Goal: Task Accomplishment & Management: Use online tool/utility

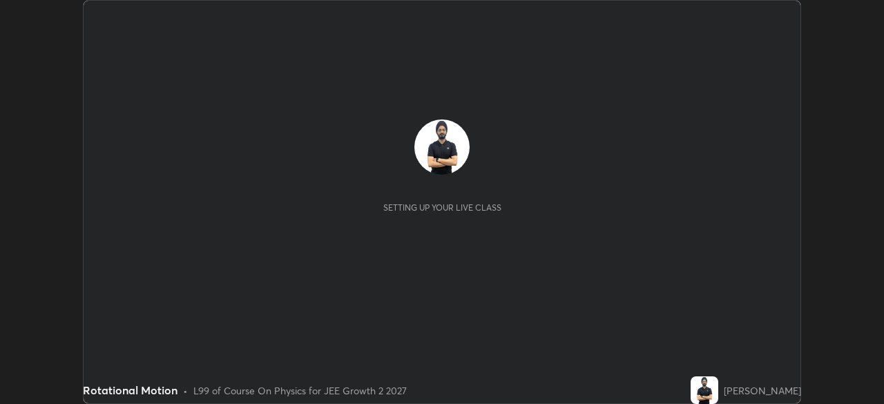
scroll to position [404, 884]
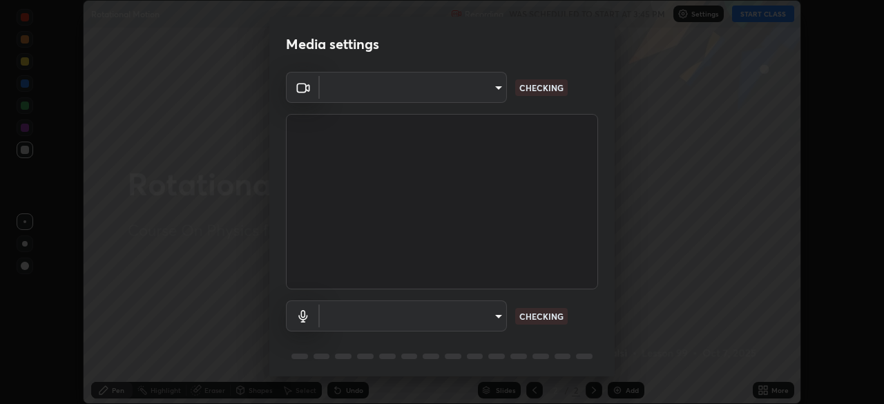
type input "ba13e312339ef8477216ddedc35df2f043033d031c8e6632ccfddaecbc9a7b0e"
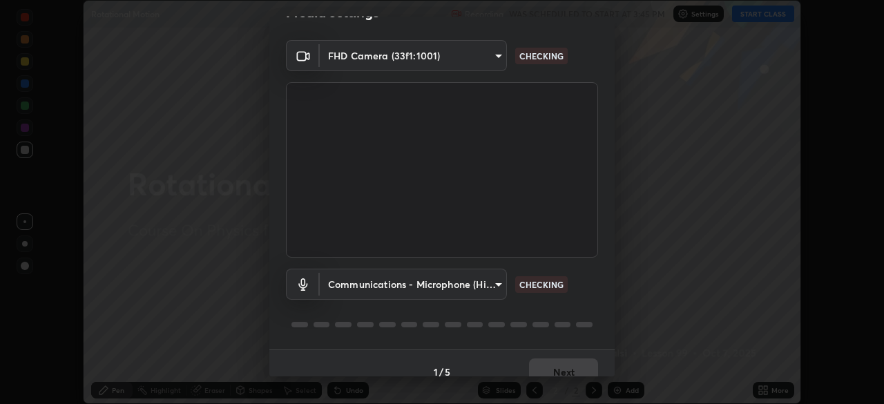
scroll to position [49, 0]
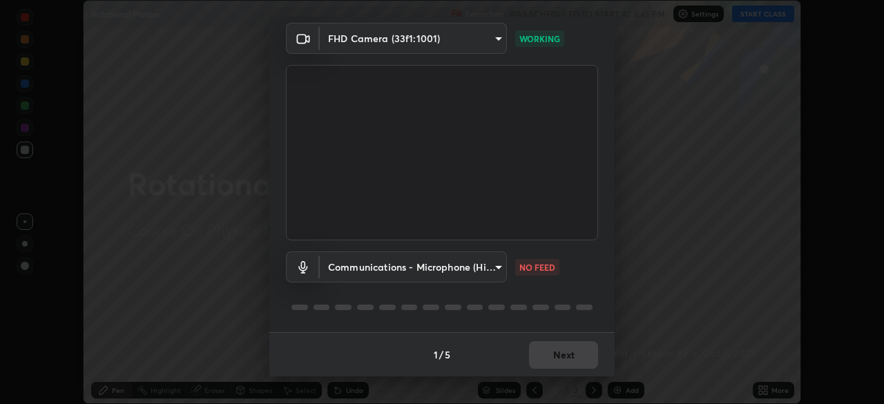
click at [485, 273] on body "Erase all Rotational Motion Recording WAS SCHEDULED TO START AT 3:45 PM Setting…" at bounding box center [442, 202] width 884 height 404
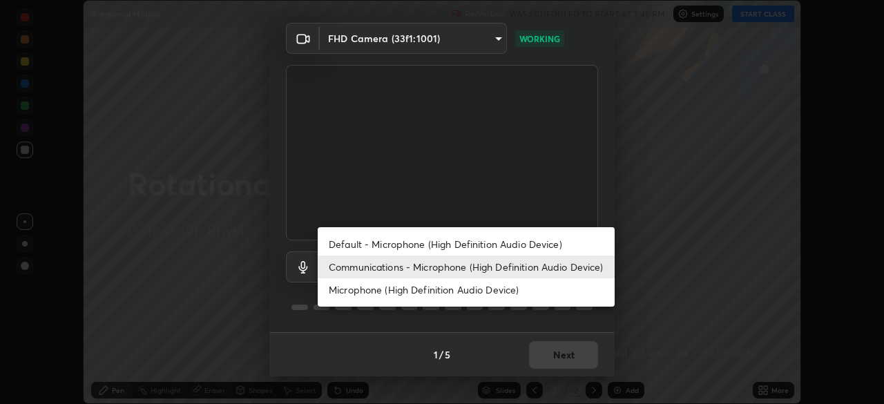
click at [486, 290] on li "Microphone (High Definition Audio Device)" at bounding box center [466, 289] width 297 height 23
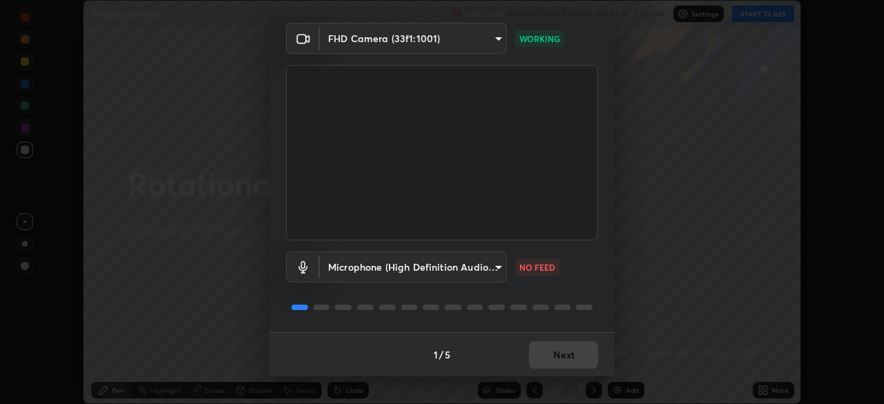
click at [478, 270] on body "Erase all Rotational Motion Recording WAS SCHEDULED TO START AT 3:45 PM Setting…" at bounding box center [442, 202] width 884 height 404
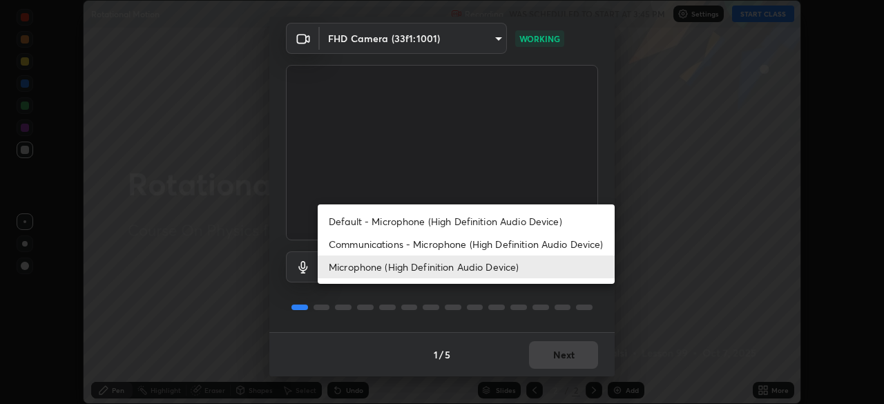
click at [486, 247] on li "Communications - Microphone (High Definition Audio Device)" at bounding box center [466, 244] width 297 height 23
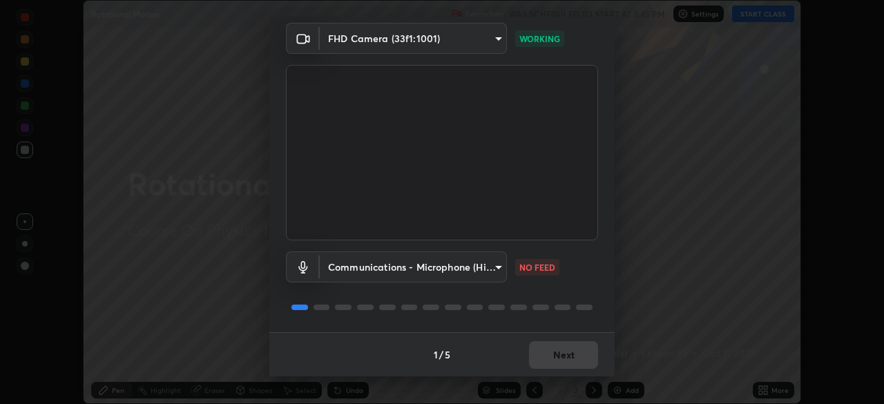
type input "communications"
click at [558, 348] on div "1 / 5 Next" at bounding box center [442, 354] width 346 height 44
click at [557, 352] on div "1 / 5 Next" at bounding box center [442, 354] width 346 height 44
click at [554, 361] on div "1 / 5 Next" at bounding box center [442, 354] width 346 height 44
click at [554, 368] on div "1 / 5 Next" at bounding box center [442, 354] width 346 height 44
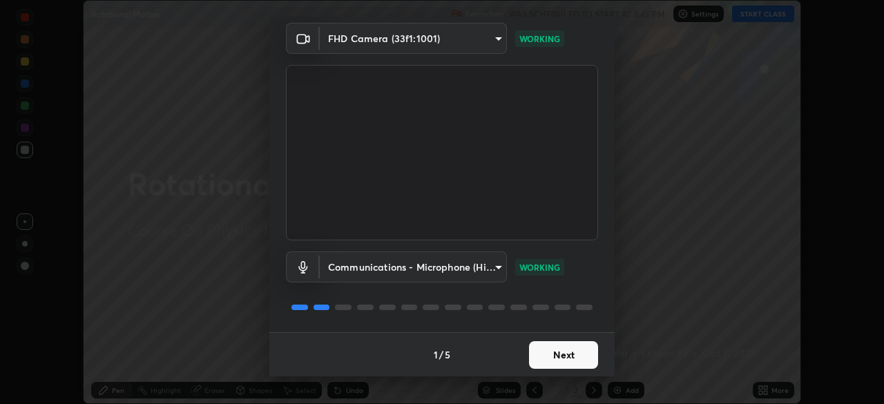
click at [561, 355] on button "Next" at bounding box center [563, 355] width 69 height 28
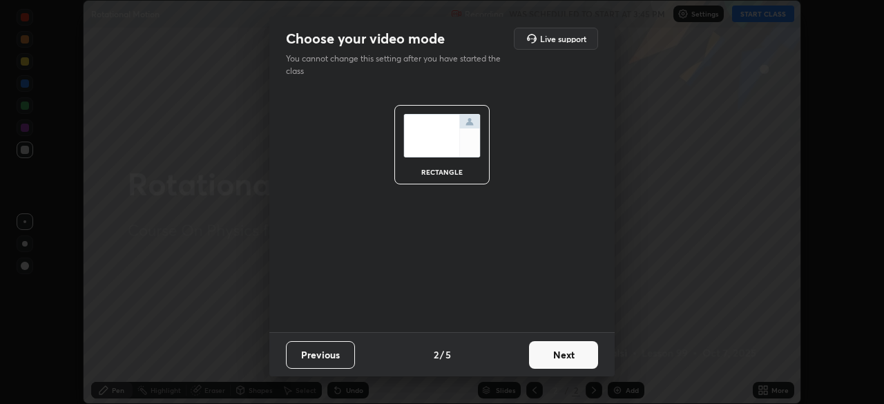
scroll to position [0, 0]
click at [559, 359] on button "Next" at bounding box center [563, 355] width 69 height 28
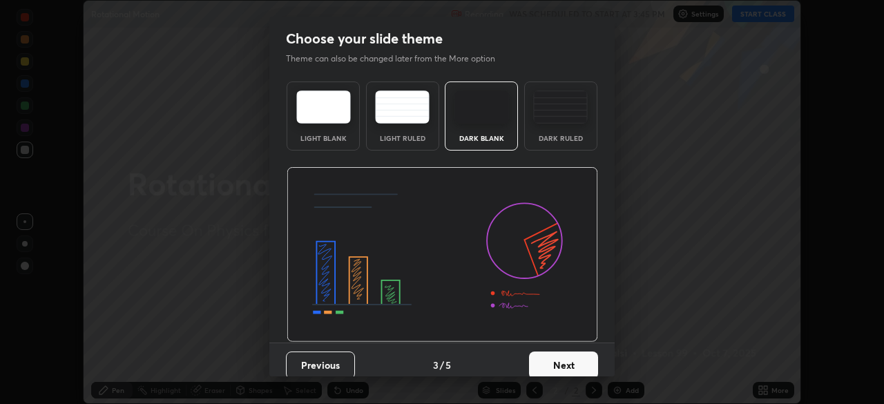
click at [560, 357] on button "Next" at bounding box center [563, 366] width 69 height 28
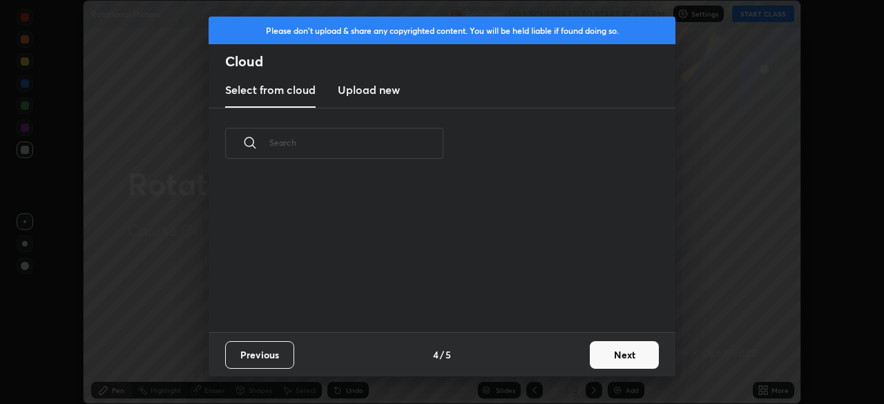
click at [591, 352] on button "Next" at bounding box center [624, 355] width 69 height 28
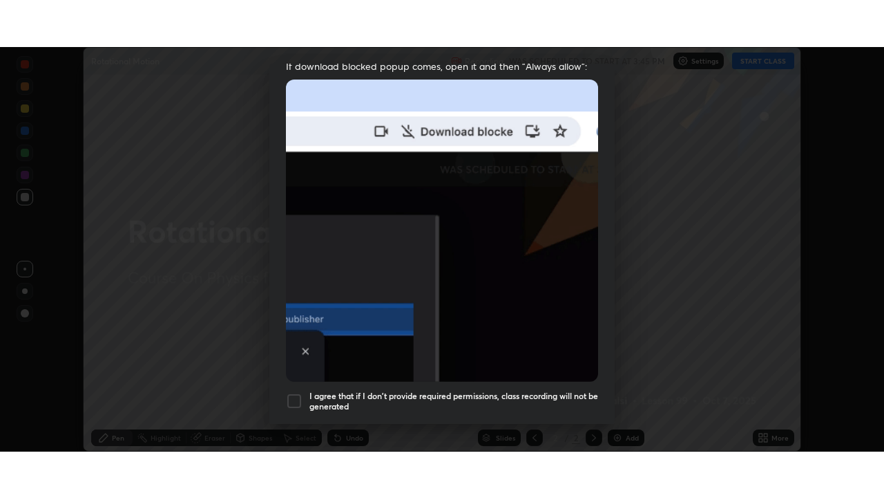
scroll to position [331, 0]
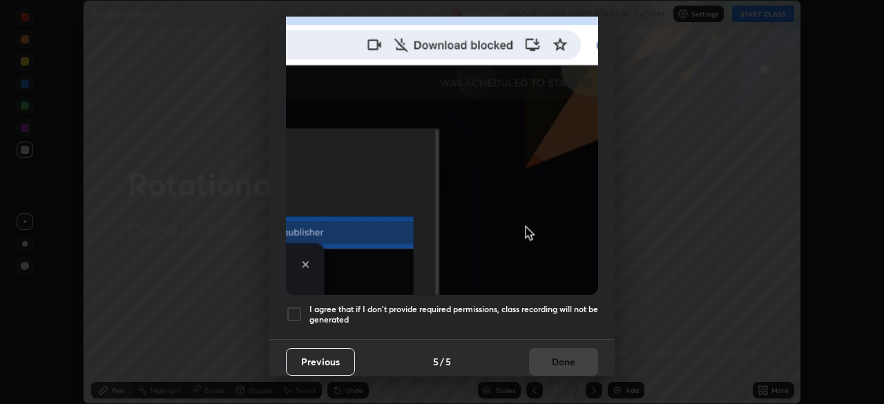
click at [556, 316] on h5 "I agree that if I don't provide required permissions, class recording will not …" at bounding box center [454, 314] width 289 height 21
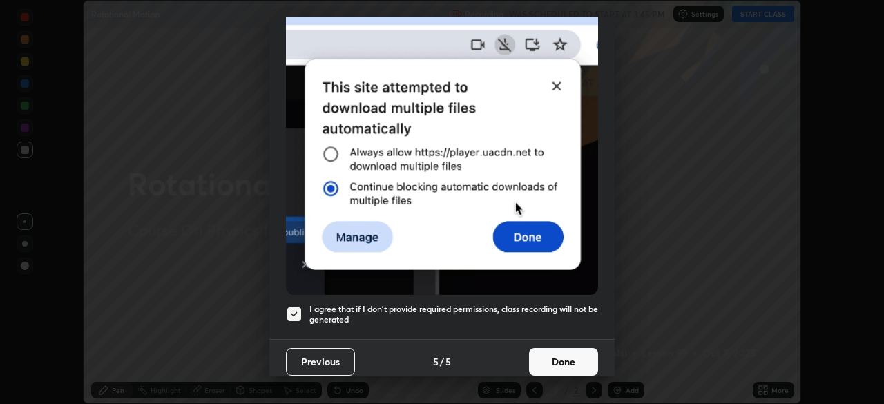
click at [565, 368] on button "Done" at bounding box center [563, 362] width 69 height 28
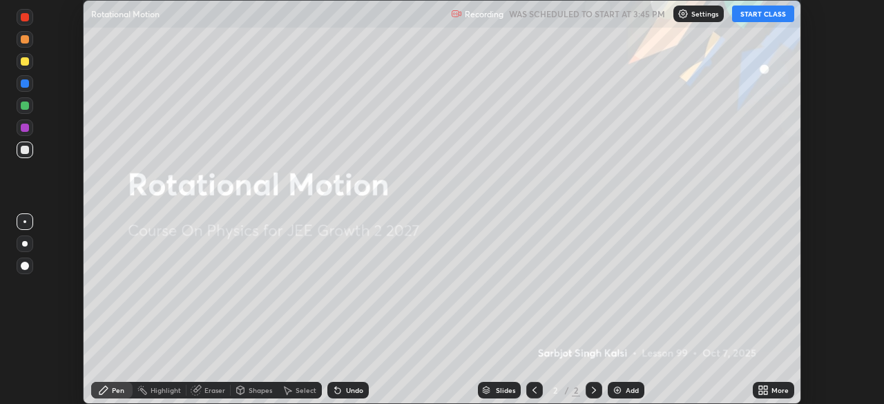
click at [773, 388] on div "More" at bounding box center [780, 390] width 17 height 7
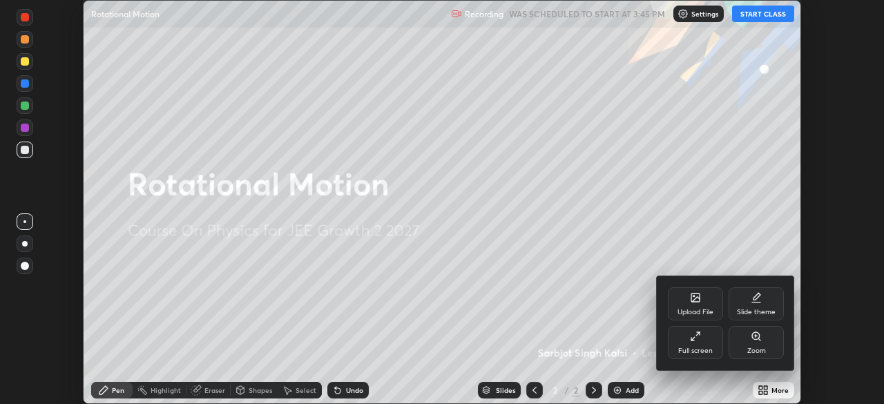
click at [708, 338] on div "Full screen" at bounding box center [695, 342] width 55 height 33
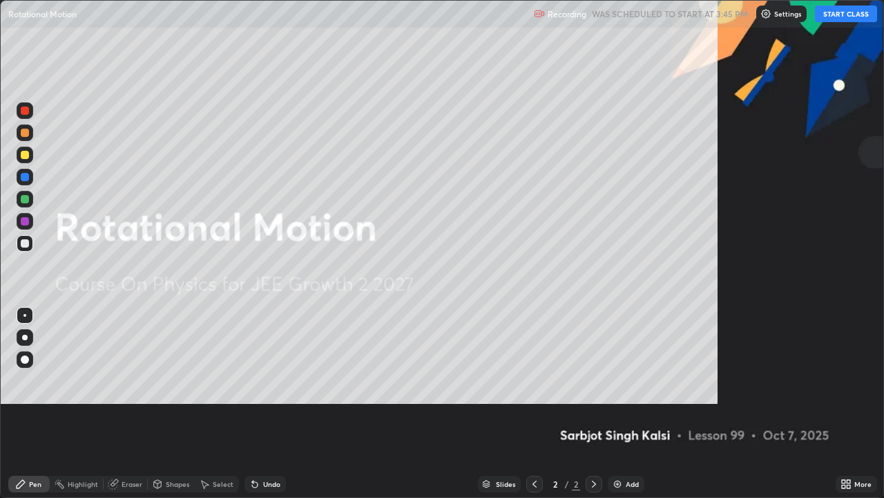
scroll to position [498, 884]
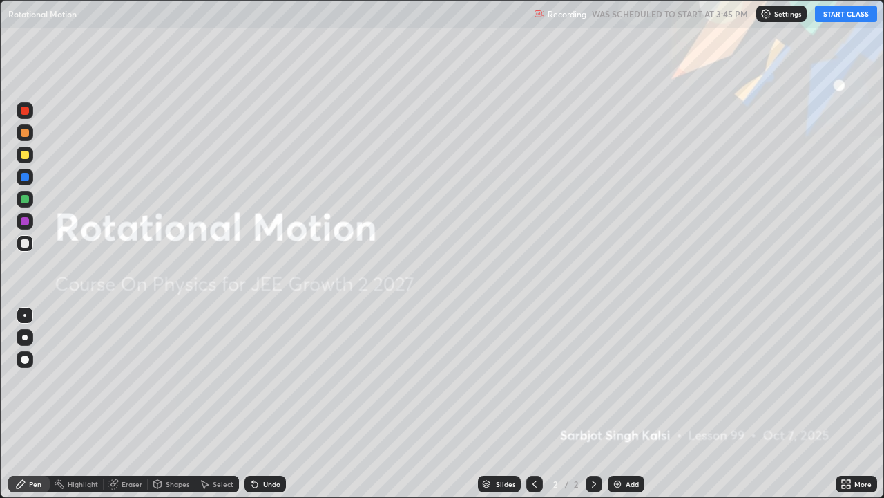
click at [838, 19] on button "START CLASS" at bounding box center [846, 14] width 62 height 17
click at [618, 404] on img at bounding box center [617, 483] width 11 height 11
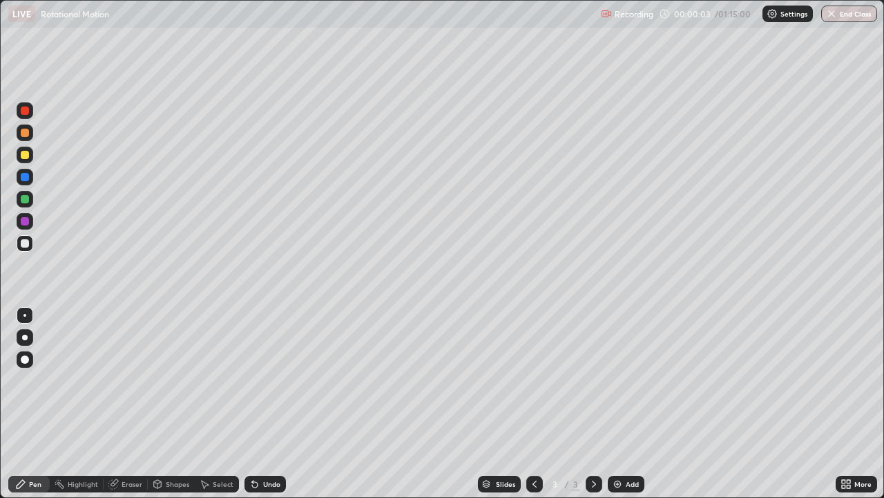
click at [26, 243] on div at bounding box center [25, 243] width 8 height 8
click at [26, 160] on div at bounding box center [25, 154] width 17 height 17
click at [28, 241] on div at bounding box center [25, 243] width 8 height 8
click at [624, 404] on div "Add" at bounding box center [626, 483] width 37 height 17
click at [26, 334] on div at bounding box center [25, 337] width 17 height 17
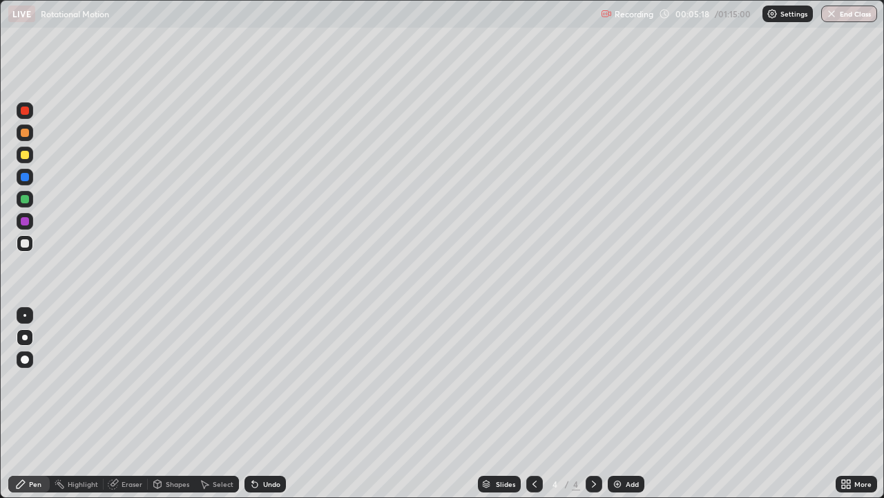
click at [26, 156] on div at bounding box center [25, 155] width 8 height 8
click at [800, 221] on button "Undo" at bounding box center [813, 227] width 40 height 17
click at [23, 205] on div at bounding box center [25, 199] width 17 height 17
click at [636, 404] on div "Add" at bounding box center [632, 483] width 13 height 7
click at [26, 155] on div at bounding box center [25, 155] width 8 height 8
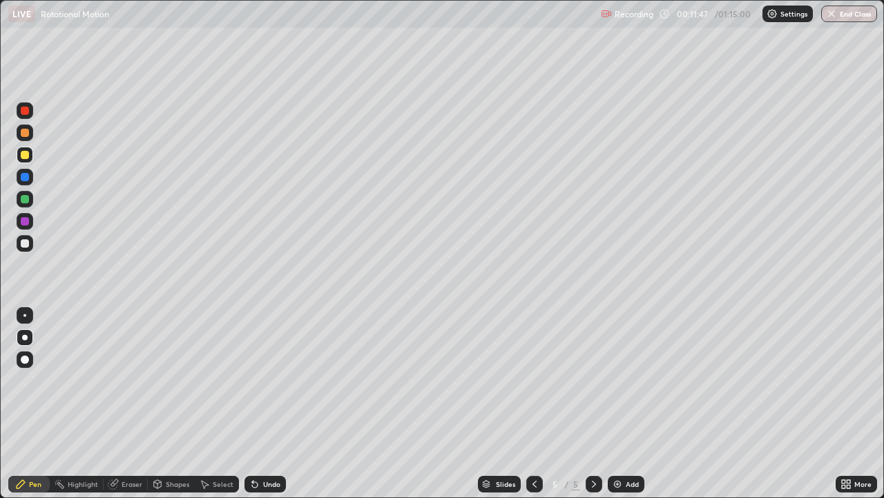
click at [27, 245] on div at bounding box center [25, 243] width 8 height 8
click at [124, 404] on div "Eraser" at bounding box center [132, 483] width 21 height 7
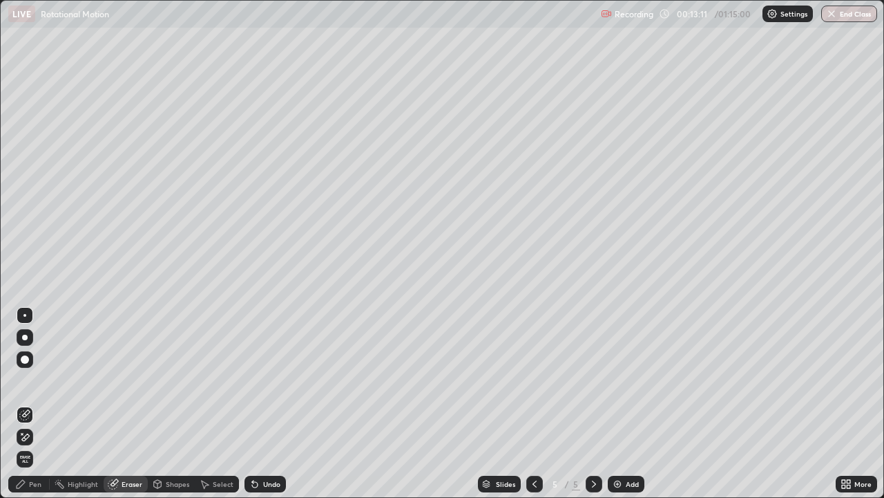
click at [22, 404] on icon at bounding box center [21, 433] width 1 height 1
click at [37, 404] on div "Pen" at bounding box center [28, 483] width 41 height 17
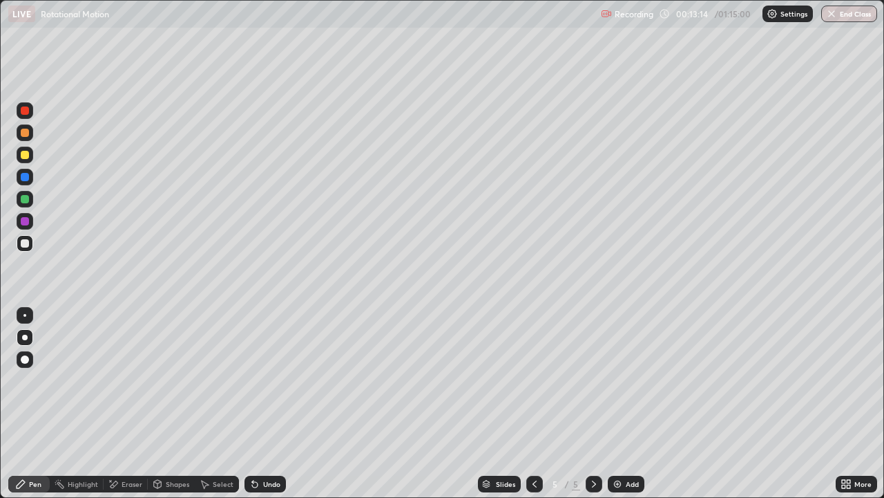
click at [32, 250] on div at bounding box center [25, 243] width 17 height 22
click at [30, 156] on div at bounding box center [25, 154] width 17 height 17
click at [24, 155] on div at bounding box center [25, 155] width 8 height 8
click at [122, 404] on div "Eraser" at bounding box center [132, 483] width 21 height 7
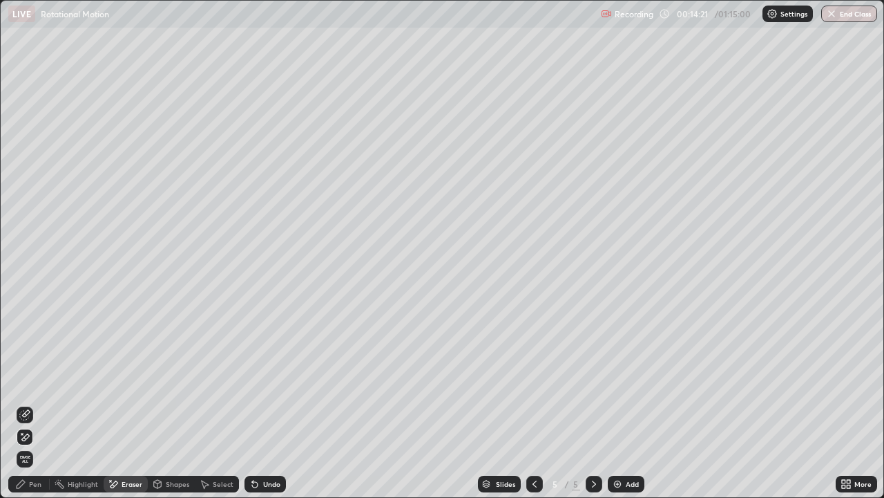
click at [46, 404] on div "Pen" at bounding box center [28, 483] width 41 height 17
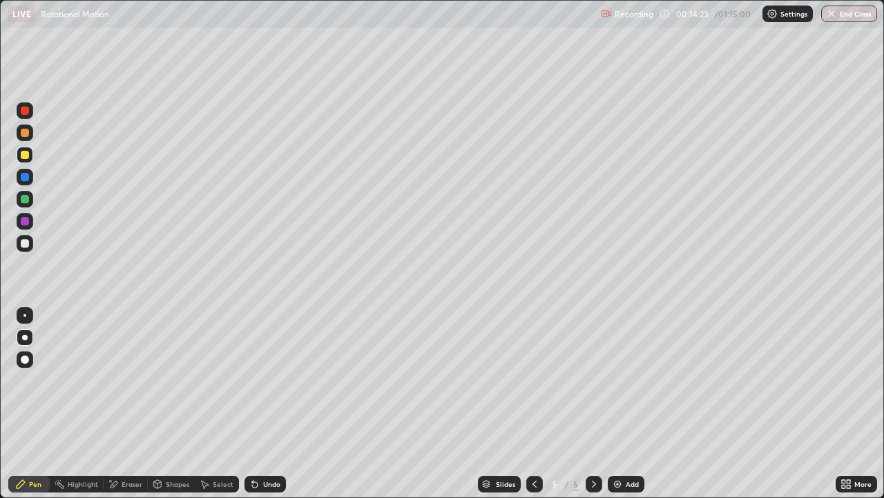
click at [26, 134] on div at bounding box center [25, 133] width 8 height 8
click at [31, 240] on div at bounding box center [25, 243] width 17 height 17
click at [25, 309] on div at bounding box center [25, 315] width 17 height 17
click at [23, 177] on div at bounding box center [25, 177] width 8 height 8
click at [25, 198] on div at bounding box center [25, 199] width 8 height 8
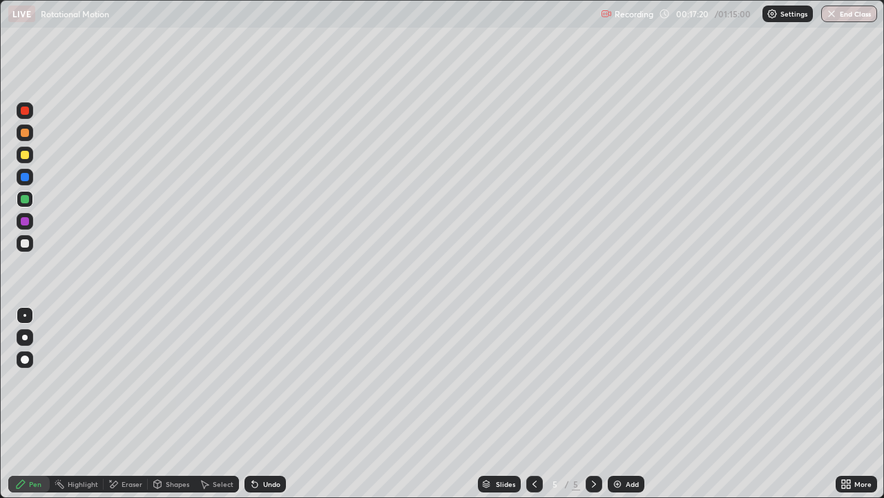
click at [25, 227] on div at bounding box center [25, 221] width 17 height 17
click at [23, 131] on div at bounding box center [25, 133] width 8 height 8
click at [21, 202] on div at bounding box center [25, 199] width 8 height 8
click at [25, 178] on div at bounding box center [25, 177] width 8 height 8
click at [26, 246] on div at bounding box center [25, 243] width 8 height 8
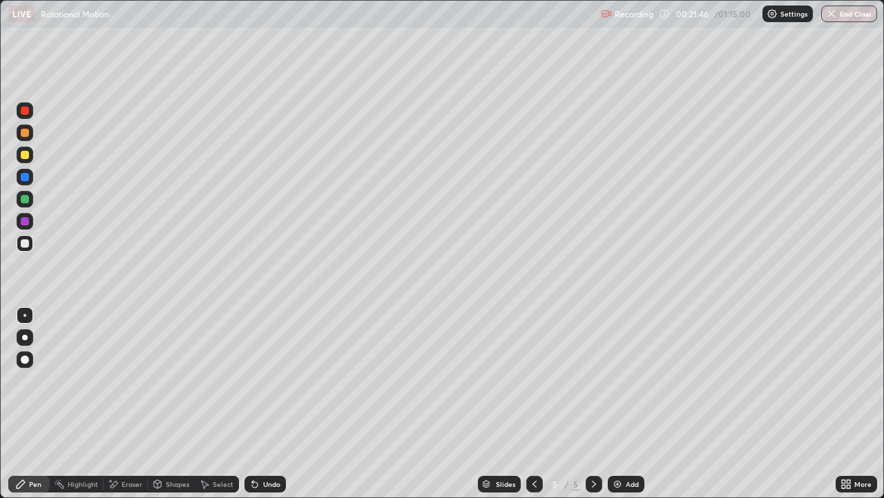
click at [122, 404] on div "Eraser" at bounding box center [132, 483] width 21 height 7
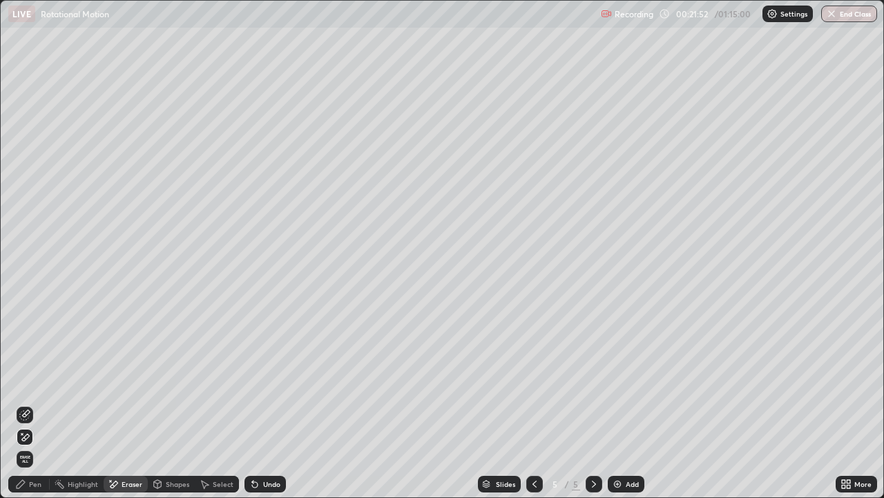
click at [39, 404] on div "Pen" at bounding box center [35, 483] width 12 height 7
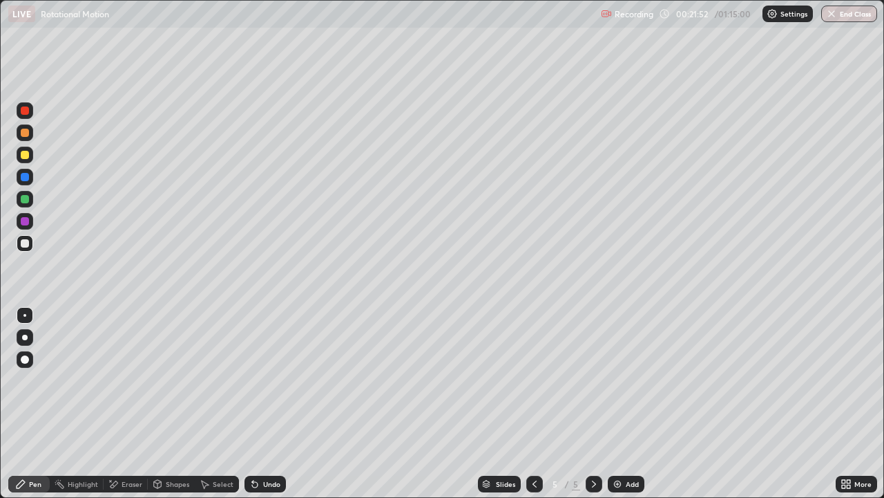
click at [25, 244] on div at bounding box center [25, 243] width 8 height 8
click at [636, 404] on div "Add" at bounding box center [632, 483] width 13 height 7
click at [25, 337] on div at bounding box center [25, 337] width 6 height 6
click at [31, 154] on div at bounding box center [25, 154] width 17 height 17
click at [28, 243] on div at bounding box center [25, 243] width 8 height 8
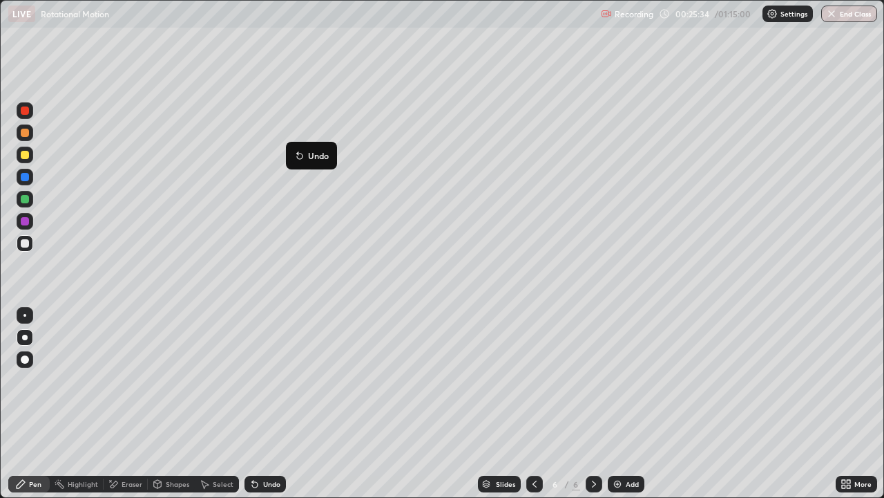
click at [25, 315] on div at bounding box center [24, 315] width 3 height 3
click at [24, 199] on div at bounding box center [25, 199] width 8 height 8
click at [171, 404] on div "Shapes" at bounding box center [177, 483] width 23 height 7
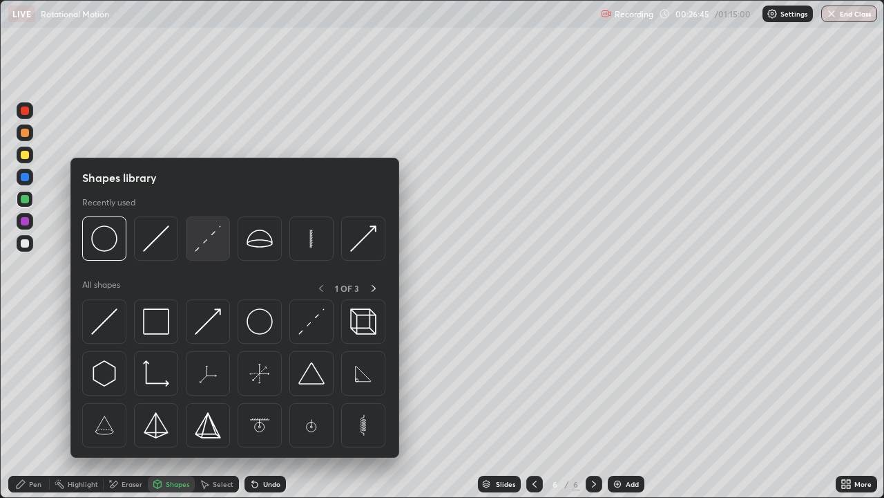
click at [212, 247] on img at bounding box center [208, 238] width 26 height 26
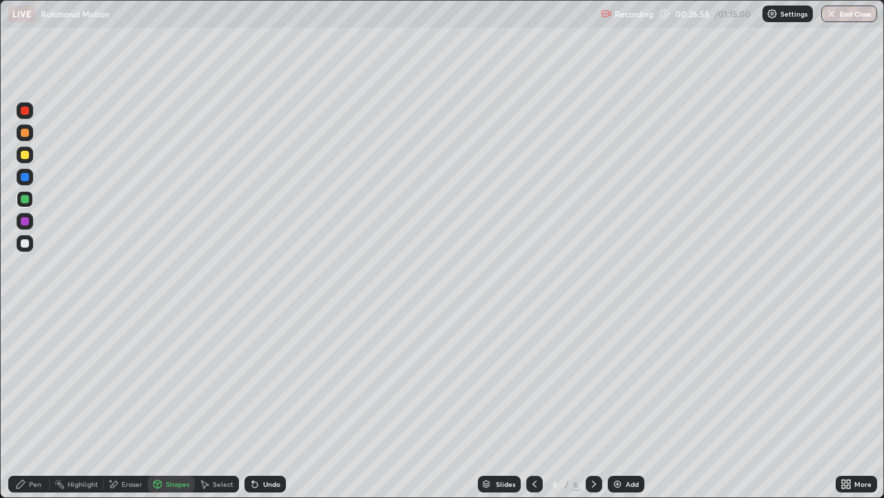
click at [113, 404] on icon at bounding box center [115, 483] width 8 height 7
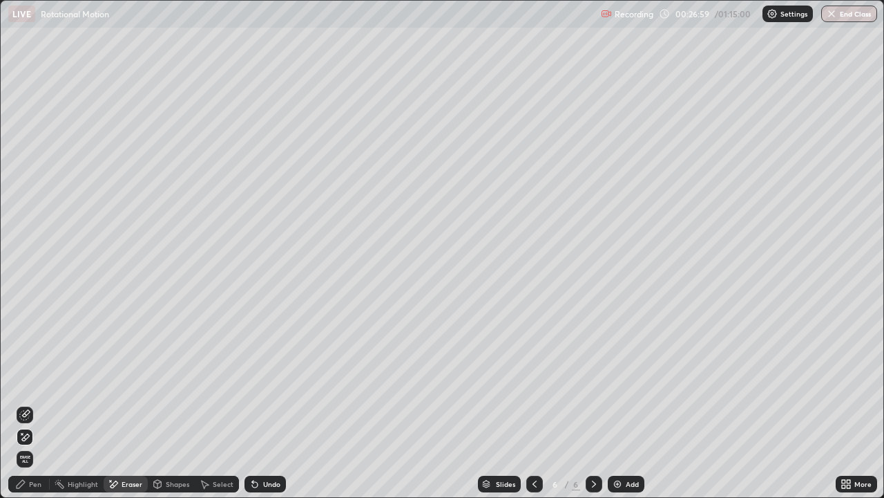
click at [35, 404] on div "Pen" at bounding box center [35, 483] width 12 height 7
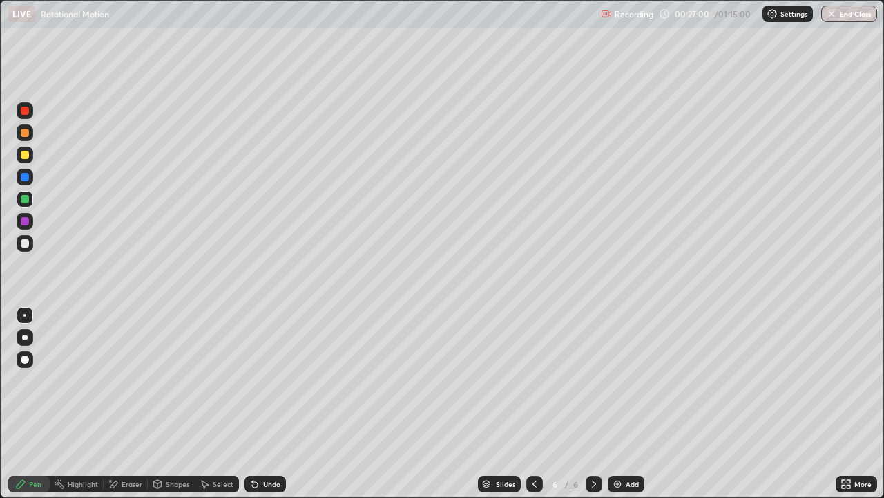
click at [23, 156] on div at bounding box center [25, 155] width 8 height 8
click at [26, 331] on div at bounding box center [25, 337] width 17 height 17
click at [19, 132] on div at bounding box center [25, 132] width 17 height 17
click at [24, 224] on div at bounding box center [25, 221] width 8 height 8
click at [26, 248] on div at bounding box center [25, 243] width 17 height 17
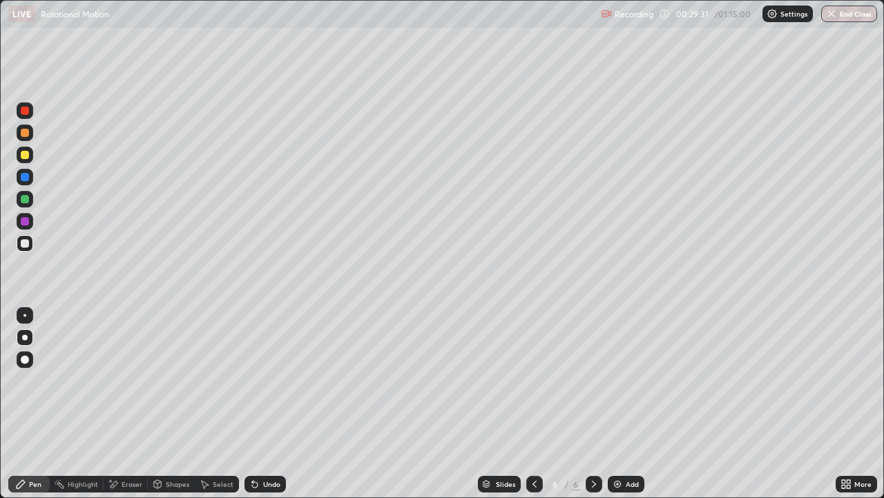
click at [23, 200] on div at bounding box center [25, 199] width 8 height 8
click at [258, 404] on div "Undo" at bounding box center [265, 483] width 41 height 17
click at [20, 153] on div at bounding box center [25, 154] width 17 height 17
click at [21, 200] on div at bounding box center [25, 199] width 8 height 8
click at [24, 223] on div at bounding box center [25, 221] width 8 height 8
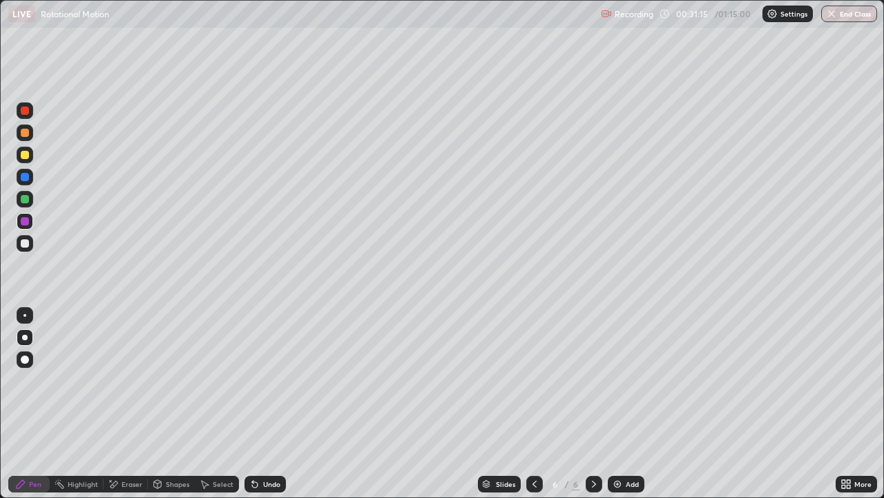
click at [120, 404] on div "Eraser" at bounding box center [126, 483] width 44 height 17
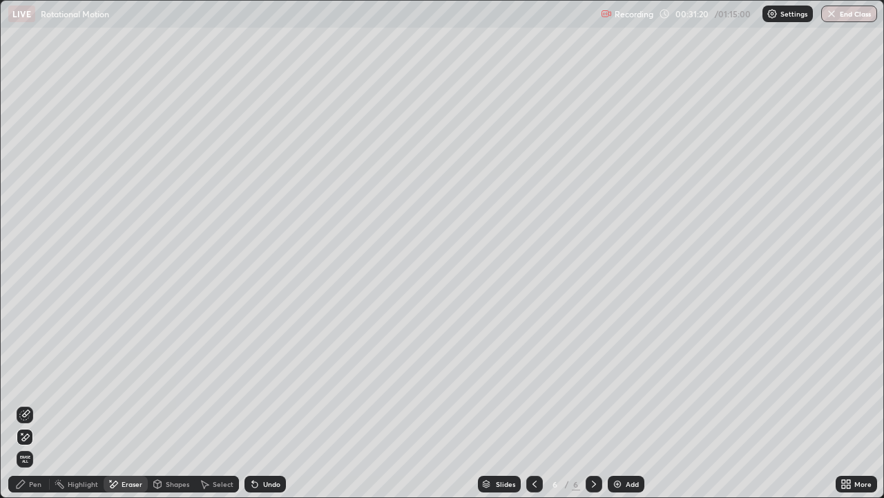
click at [231, 404] on div "Select" at bounding box center [223, 483] width 21 height 7
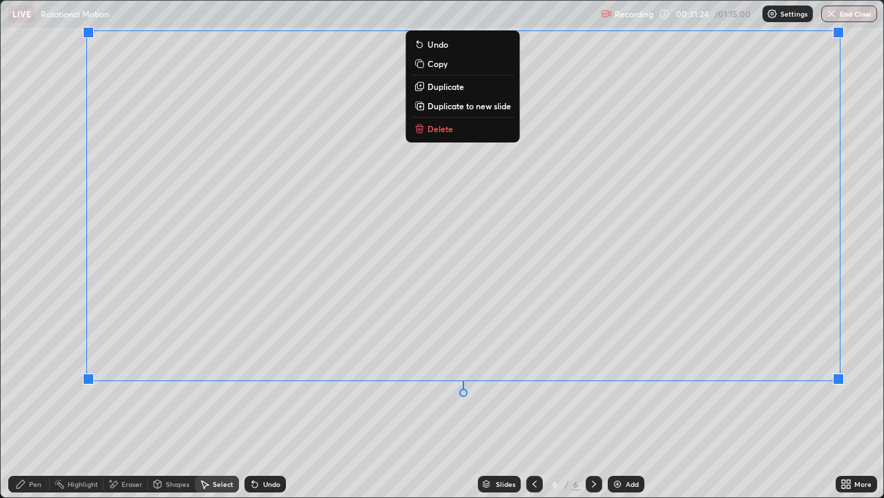
click at [493, 106] on p "Duplicate to new slide" at bounding box center [470, 105] width 84 height 11
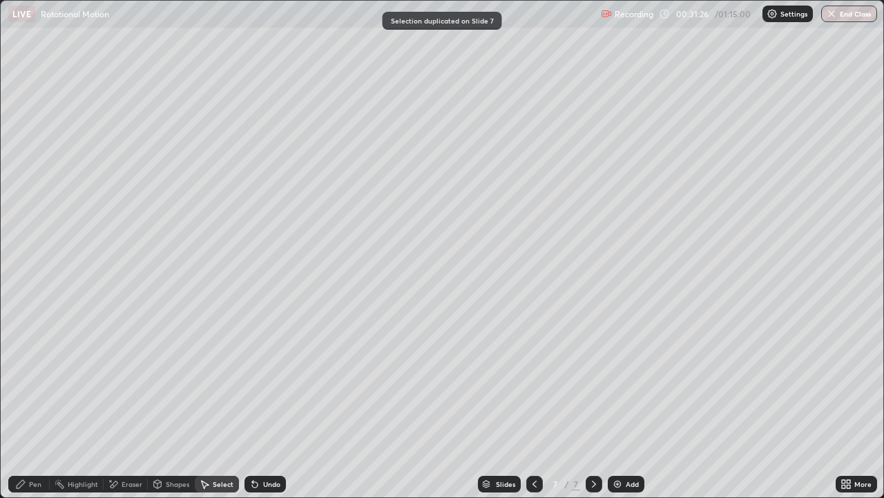
click at [124, 404] on div "Eraser" at bounding box center [132, 483] width 21 height 7
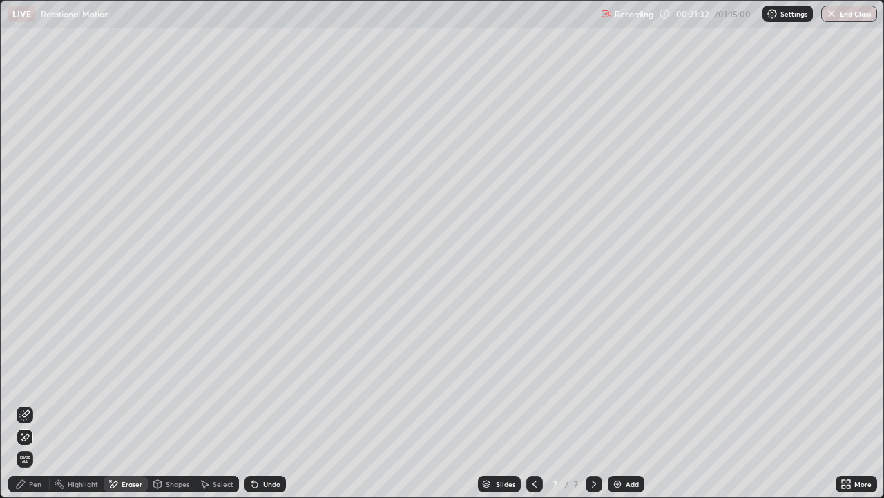
click at [37, 404] on div "Pen" at bounding box center [35, 483] width 12 height 7
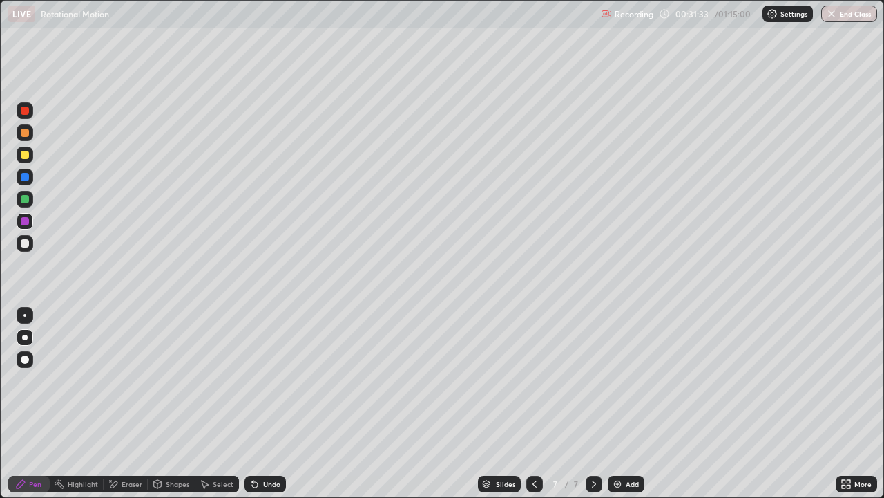
click at [23, 149] on div at bounding box center [25, 154] width 17 height 17
click at [137, 404] on div "Eraser" at bounding box center [132, 483] width 21 height 7
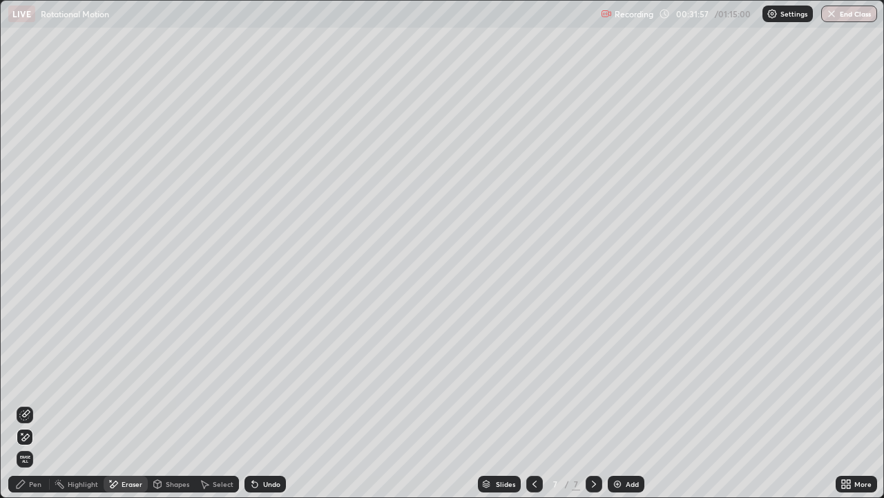
click at [26, 404] on icon at bounding box center [20, 483] width 11 height 11
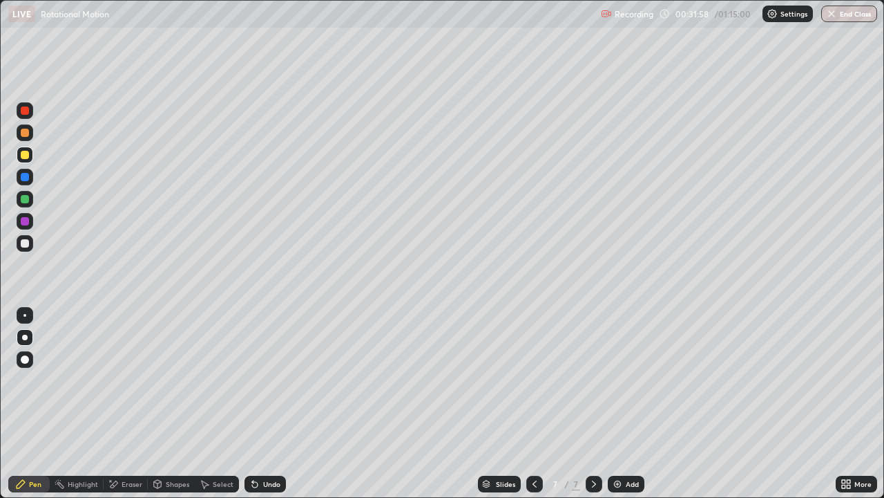
click at [31, 244] on div at bounding box center [25, 243] width 17 height 17
click at [25, 133] on div at bounding box center [25, 133] width 8 height 8
click at [32, 245] on div at bounding box center [25, 243] width 17 height 17
click at [28, 249] on div at bounding box center [25, 243] width 17 height 17
click at [32, 156] on div at bounding box center [25, 154] width 17 height 17
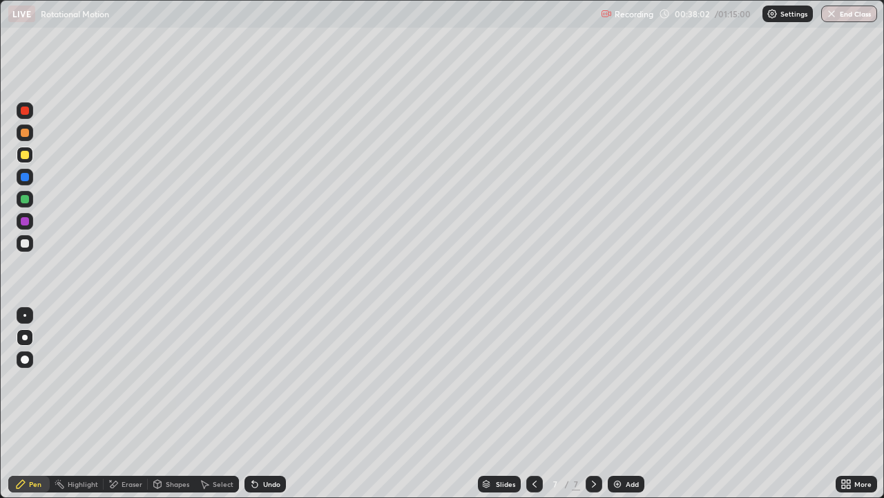
click at [30, 240] on div at bounding box center [25, 243] width 17 height 17
click at [30, 312] on div at bounding box center [25, 315] width 17 height 17
click at [623, 404] on div "Add" at bounding box center [626, 483] width 37 height 17
click at [27, 155] on div at bounding box center [25, 155] width 8 height 8
click at [132, 404] on div "Eraser" at bounding box center [132, 483] width 21 height 7
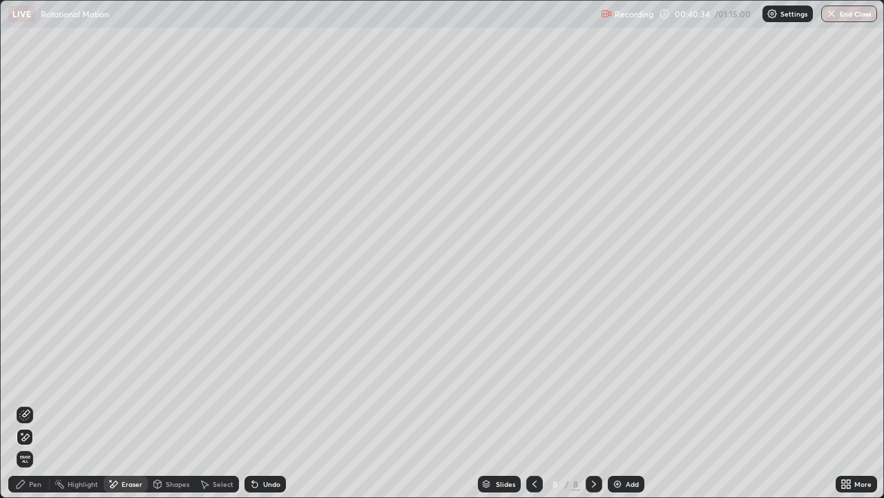
click at [33, 404] on div "Pen" at bounding box center [35, 483] width 12 height 7
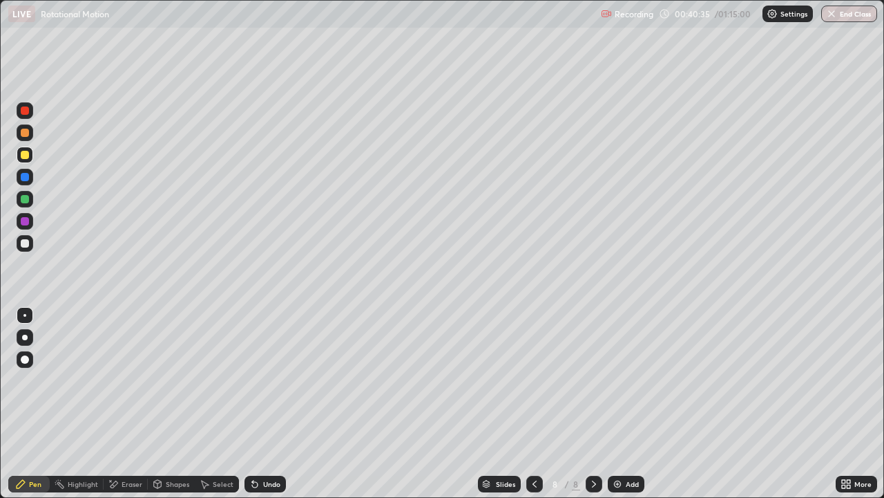
click at [25, 242] on div at bounding box center [25, 243] width 8 height 8
click at [134, 404] on div "Eraser" at bounding box center [132, 483] width 21 height 7
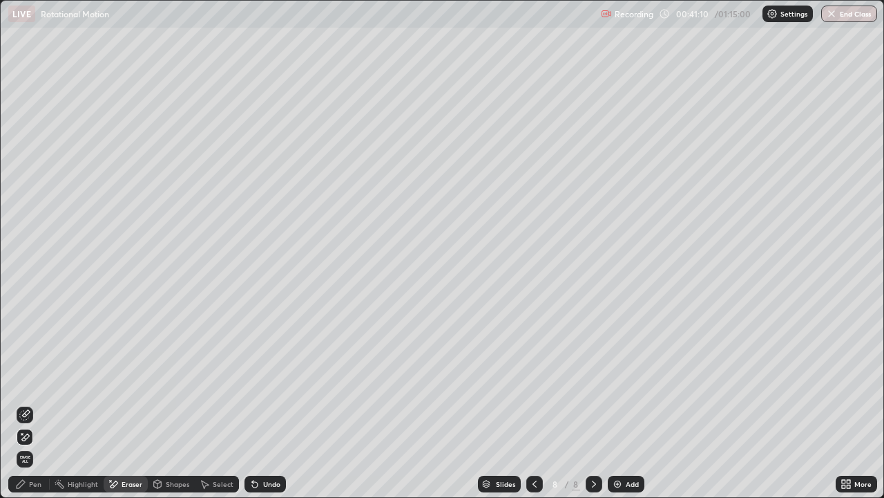
click at [31, 404] on div "Pen" at bounding box center [35, 483] width 12 height 7
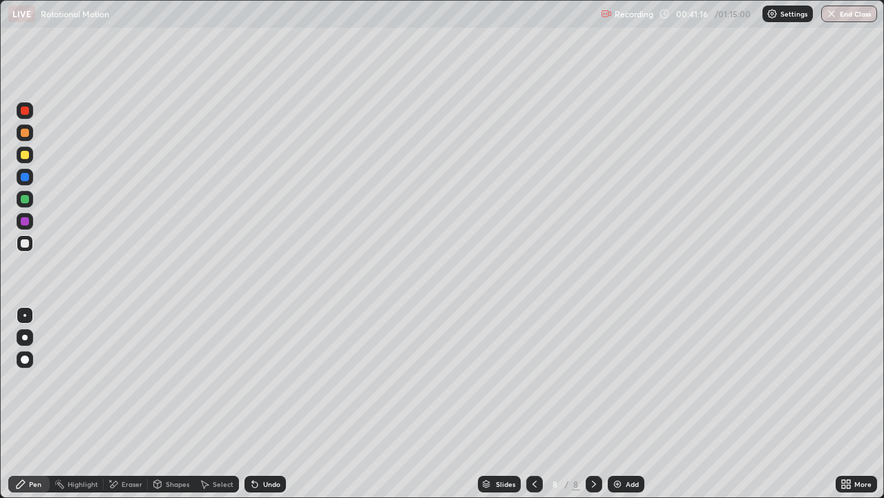
click at [31, 153] on div at bounding box center [25, 154] width 17 height 17
click at [261, 404] on div "Undo" at bounding box center [265, 483] width 41 height 17
click at [25, 197] on div at bounding box center [25, 199] width 8 height 8
click at [273, 404] on div "Undo" at bounding box center [271, 483] width 17 height 7
click at [27, 243] on div at bounding box center [25, 243] width 8 height 8
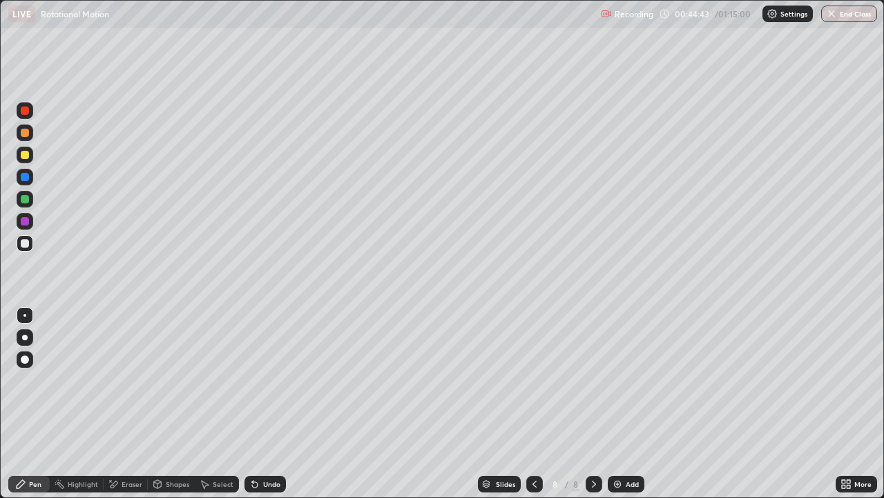
click at [26, 197] on div at bounding box center [25, 199] width 8 height 8
click at [26, 247] on div at bounding box center [25, 243] width 8 height 8
click at [274, 404] on div "Undo" at bounding box center [271, 483] width 17 height 7
click at [631, 404] on div "Add" at bounding box center [626, 483] width 37 height 17
click at [28, 242] on div at bounding box center [25, 243] width 8 height 8
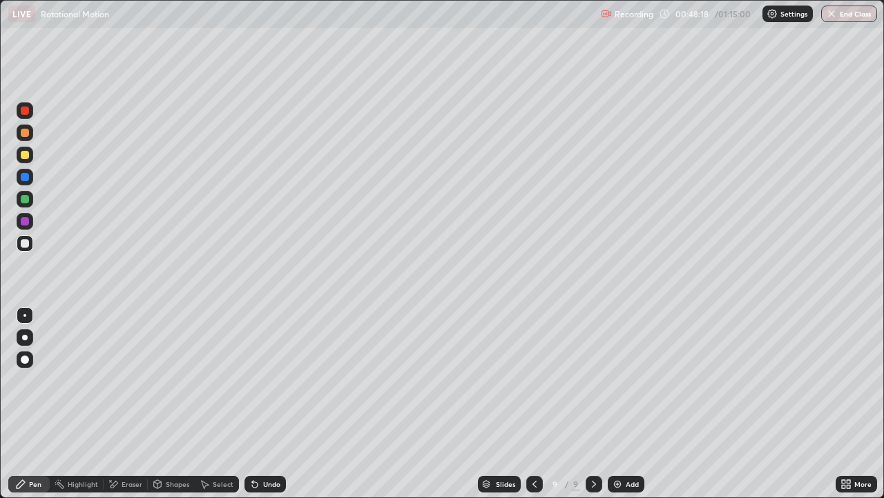
click at [271, 404] on div "Undo" at bounding box center [271, 483] width 17 height 7
click at [30, 154] on div at bounding box center [25, 154] width 17 height 17
click at [266, 404] on div "Undo" at bounding box center [265, 483] width 41 height 17
click at [270, 404] on div "Undo" at bounding box center [271, 483] width 17 height 7
click at [267, 404] on div "Undo" at bounding box center [271, 483] width 17 height 7
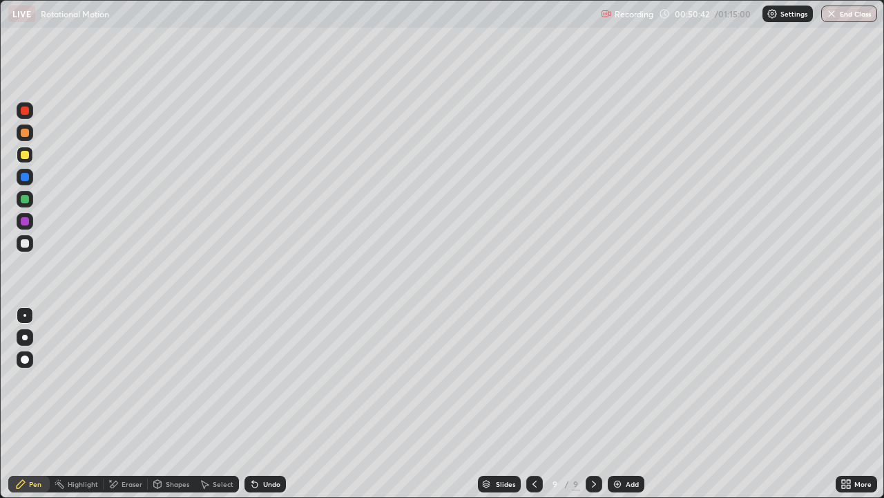
click at [268, 404] on div "Undo" at bounding box center [271, 483] width 17 height 7
click at [128, 404] on div "Eraser" at bounding box center [132, 483] width 21 height 7
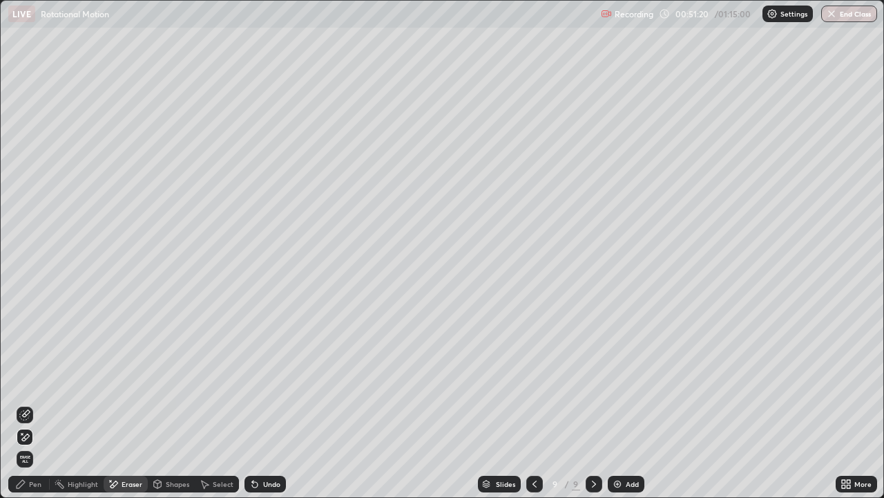
click at [32, 404] on div "Pen" at bounding box center [35, 483] width 12 height 7
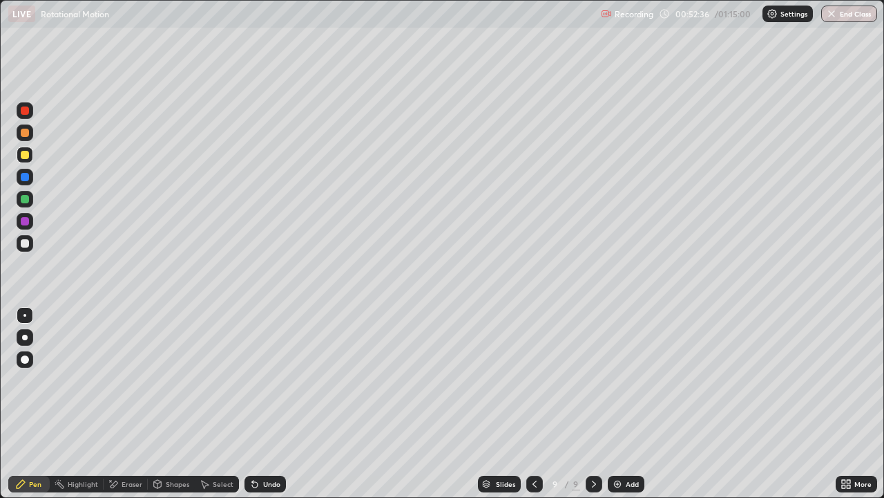
click at [32, 240] on div at bounding box center [25, 243] width 17 height 17
click at [28, 158] on div at bounding box center [25, 154] width 17 height 17
click at [123, 404] on div "Eraser" at bounding box center [126, 483] width 44 height 17
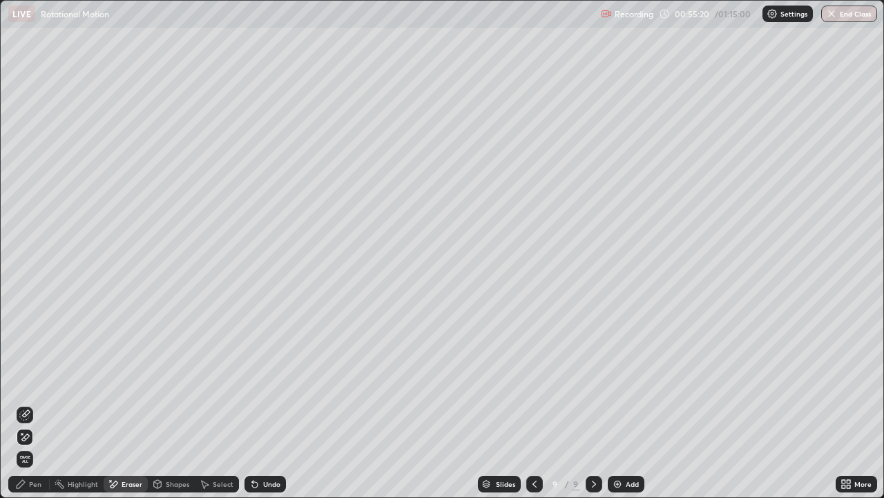
click at [35, 404] on div "Pen" at bounding box center [35, 483] width 12 height 7
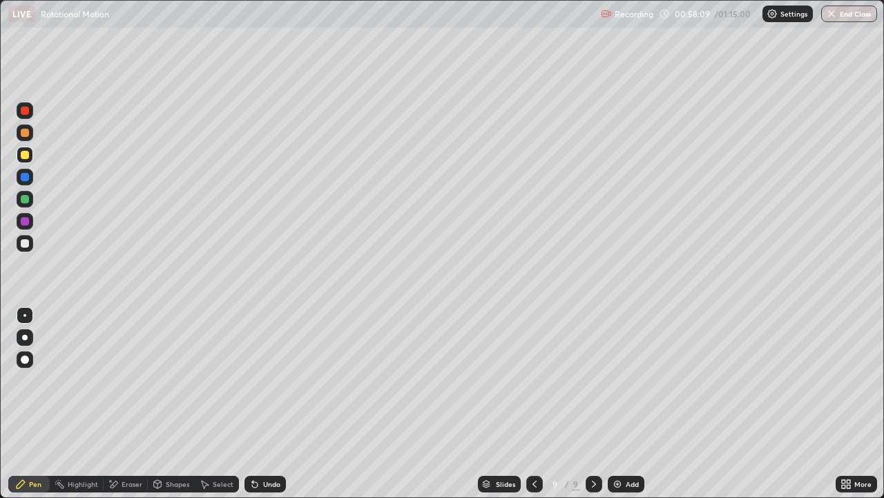
click at [632, 404] on div "Add" at bounding box center [632, 483] width 13 height 7
click at [30, 242] on div at bounding box center [25, 243] width 17 height 17
click at [28, 344] on div at bounding box center [25, 337] width 17 height 17
click at [26, 158] on div at bounding box center [25, 155] width 8 height 8
click at [24, 196] on div at bounding box center [25, 199] width 8 height 8
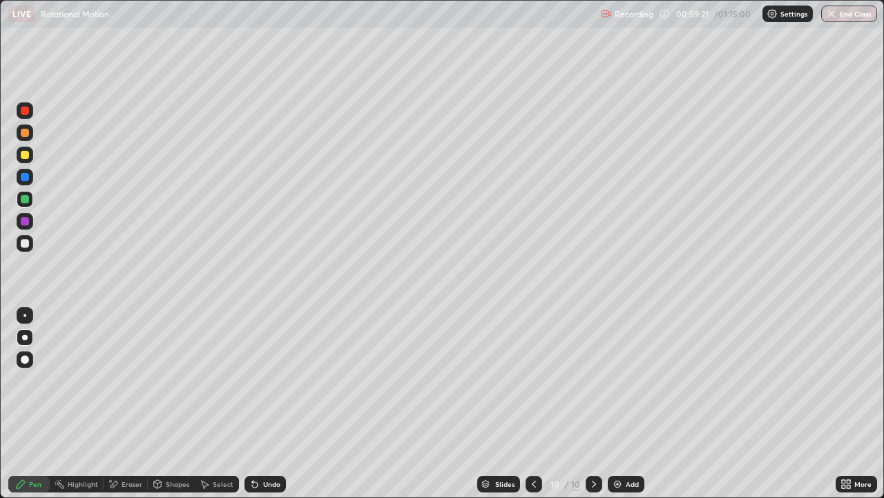
click at [26, 248] on div at bounding box center [25, 243] width 17 height 17
click at [25, 315] on div at bounding box center [24, 315] width 3 height 3
click at [26, 223] on div at bounding box center [25, 221] width 8 height 8
click at [26, 247] on div at bounding box center [25, 243] width 8 height 8
click at [30, 221] on div at bounding box center [25, 221] width 17 height 17
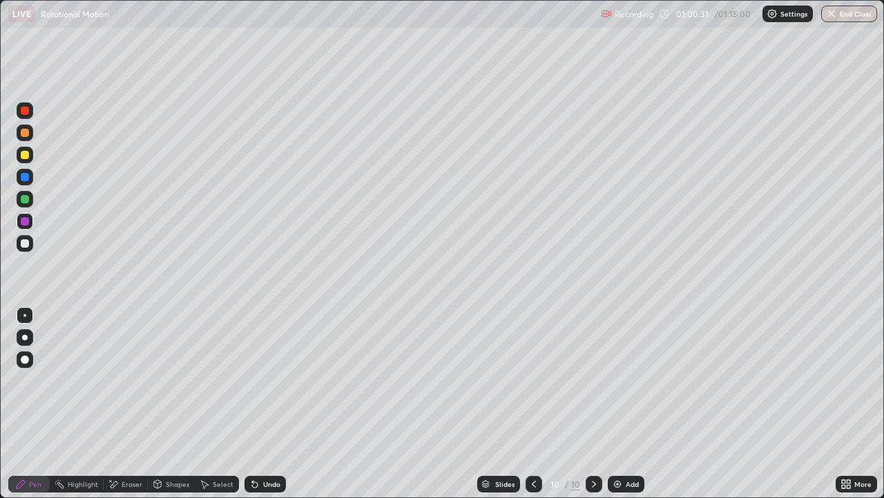
click at [26, 223] on div at bounding box center [25, 221] width 8 height 8
click at [109, 404] on icon at bounding box center [113, 484] width 11 height 12
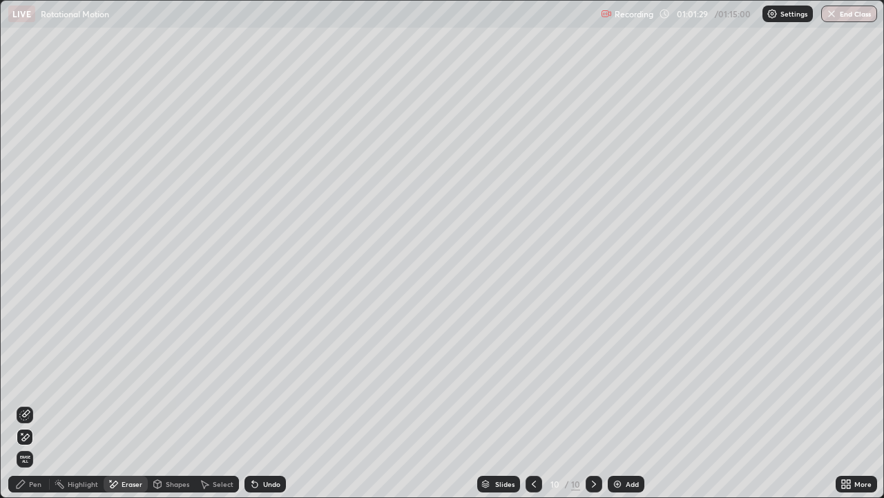
click at [32, 404] on div "Pen" at bounding box center [35, 483] width 12 height 7
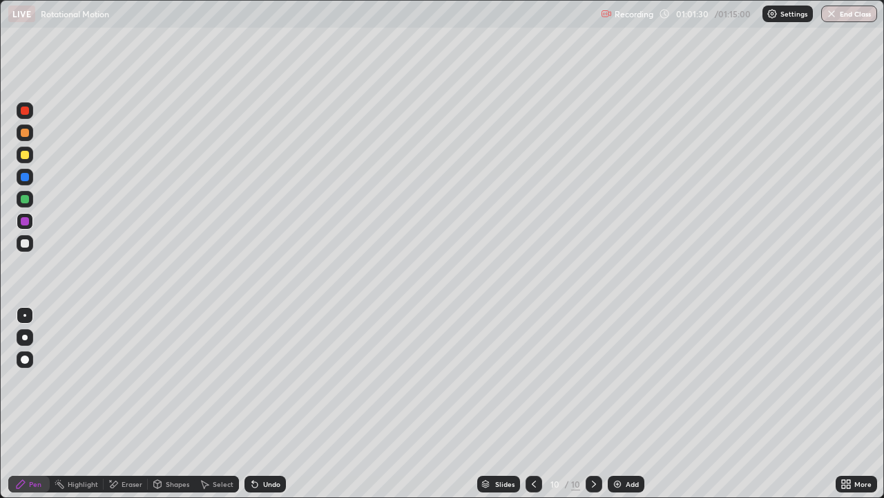
click at [26, 246] on div at bounding box center [25, 243] width 8 height 8
click at [26, 155] on div at bounding box center [25, 155] width 8 height 8
click at [261, 404] on div "Undo" at bounding box center [265, 483] width 41 height 17
click at [265, 404] on div "Undo" at bounding box center [271, 483] width 17 height 7
click at [21, 201] on div at bounding box center [25, 199] width 8 height 8
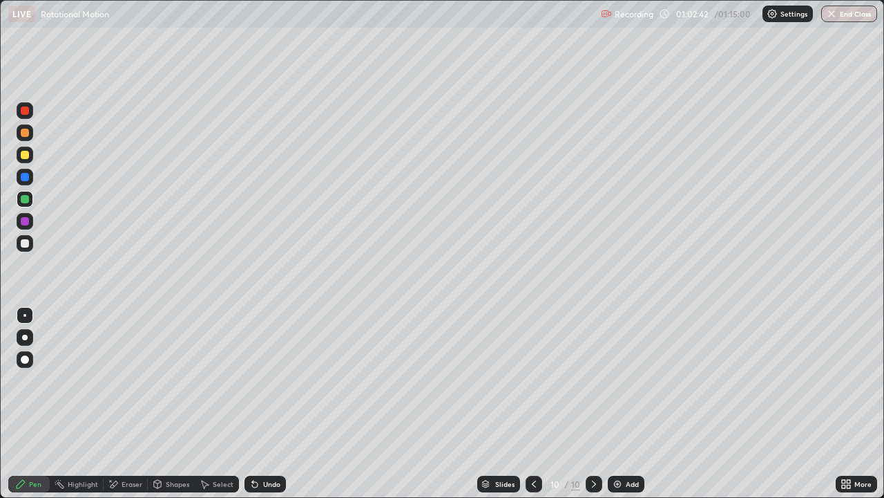
click at [23, 129] on div at bounding box center [25, 133] width 8 height 8
click at [263, 404] on div "Undo" at bounding box center [271, 483] width 17 height 7
click at [254, 404] on div "Undo" at bounding box center [265, 483] width 41 height 17
click at [272, 404] on div "Undo" at bounding box center [262, 484] width 47 height 28
click at [22, 200] on div at bounding box center [25, 199] width 8 height 8
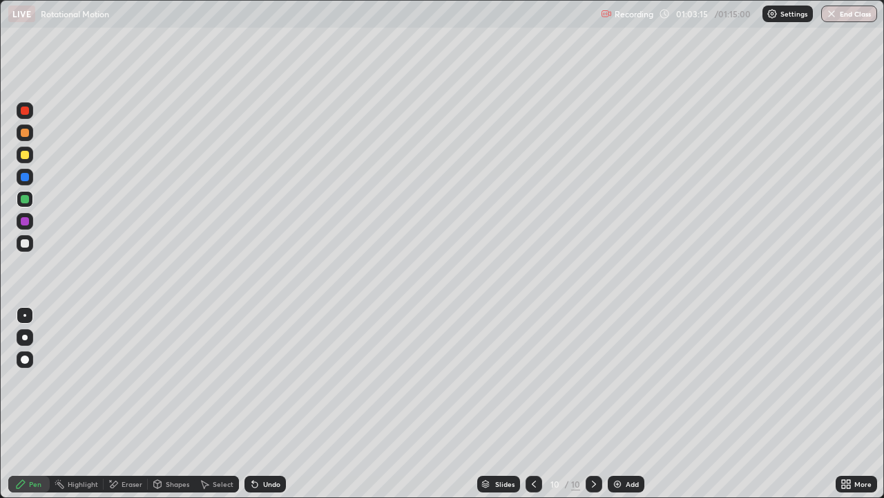
click at [23, 131] on div at bounding box center [25, 133] width 8 height 8
click at [120, 404] on div "Eraser" at bounding box center [126, 483] width 44 height 17
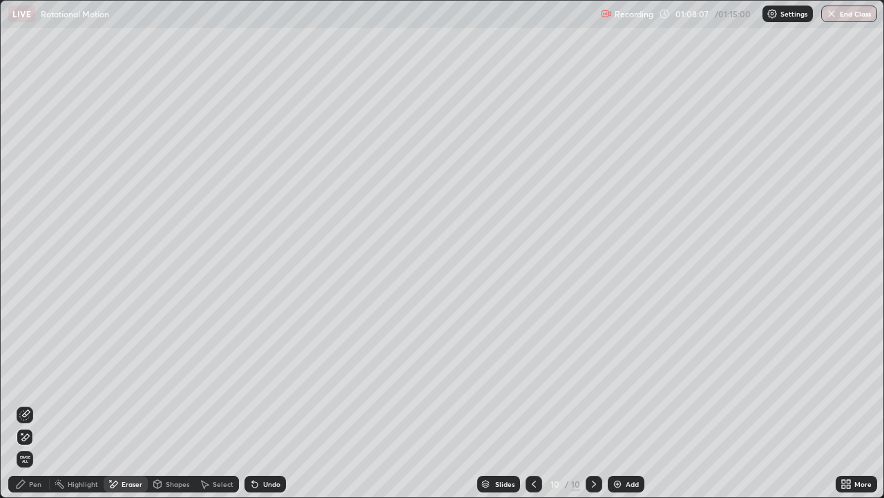
click at [855, 15] on button "End Class" at bounding box center [850, 14] width 56 height 17
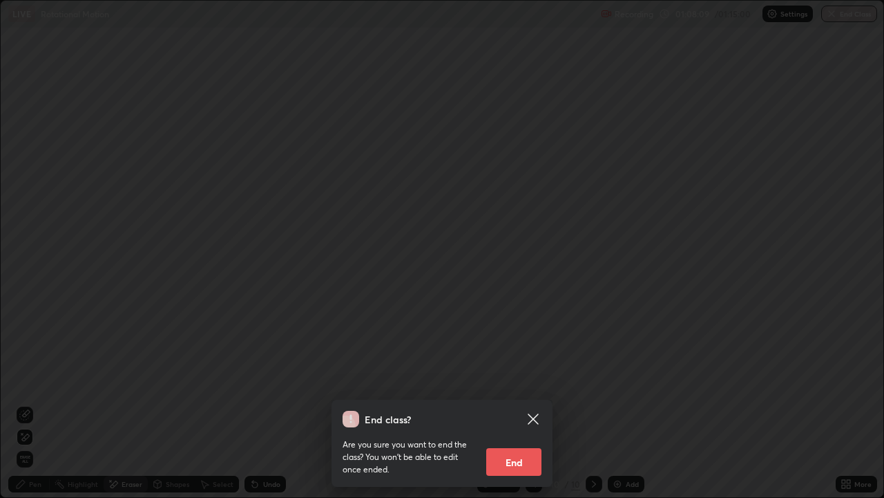
click at [538, 404] on button "End" at bounding box center [513, 462] width 55 height 28
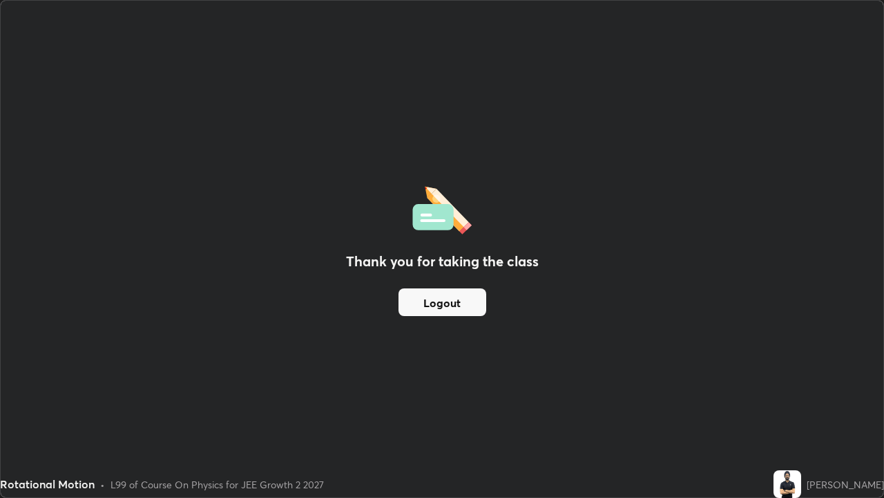
click at [454, 311] on button "Logout" at bounding box center [443, 302] width 88 height 28
click at [453, 304] on button "Logout" at bounding box center [443, 302] width 88 height 28
